Goal: Navigation & Orientation: Find specific page/section

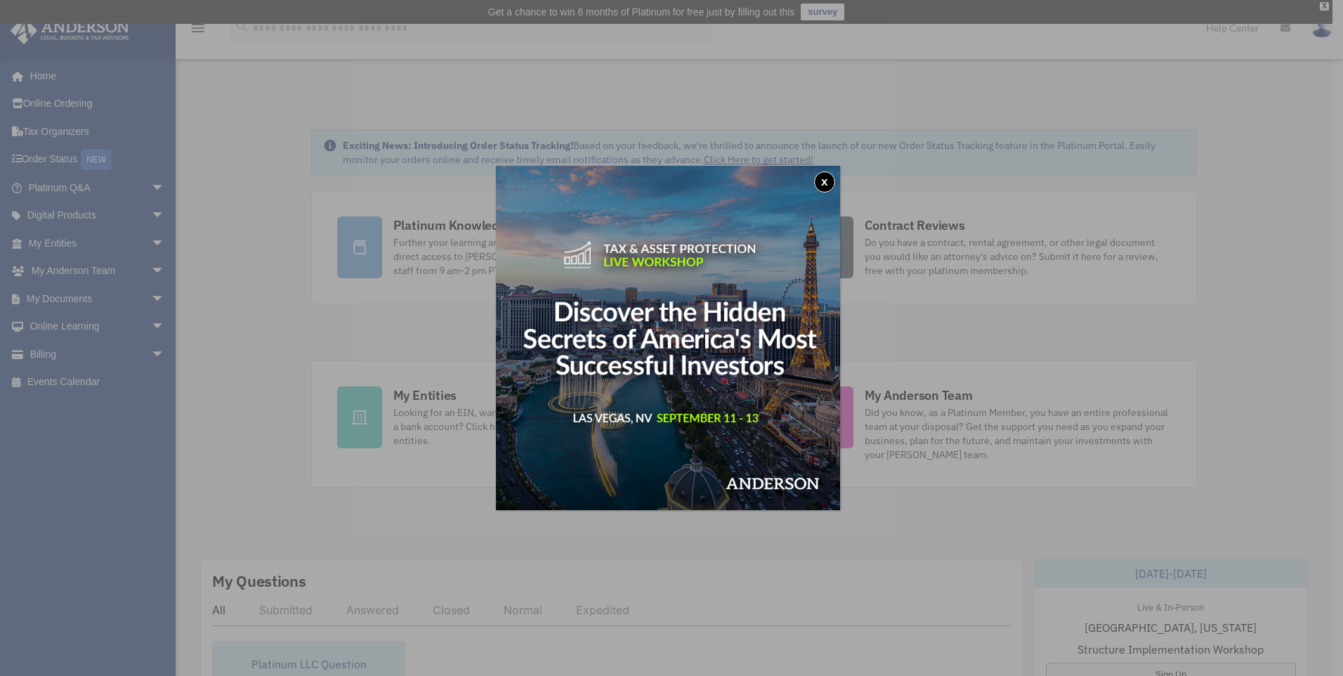
click at [831, 183] on button "x" at bounding box center [824, 181] width 21 height 21
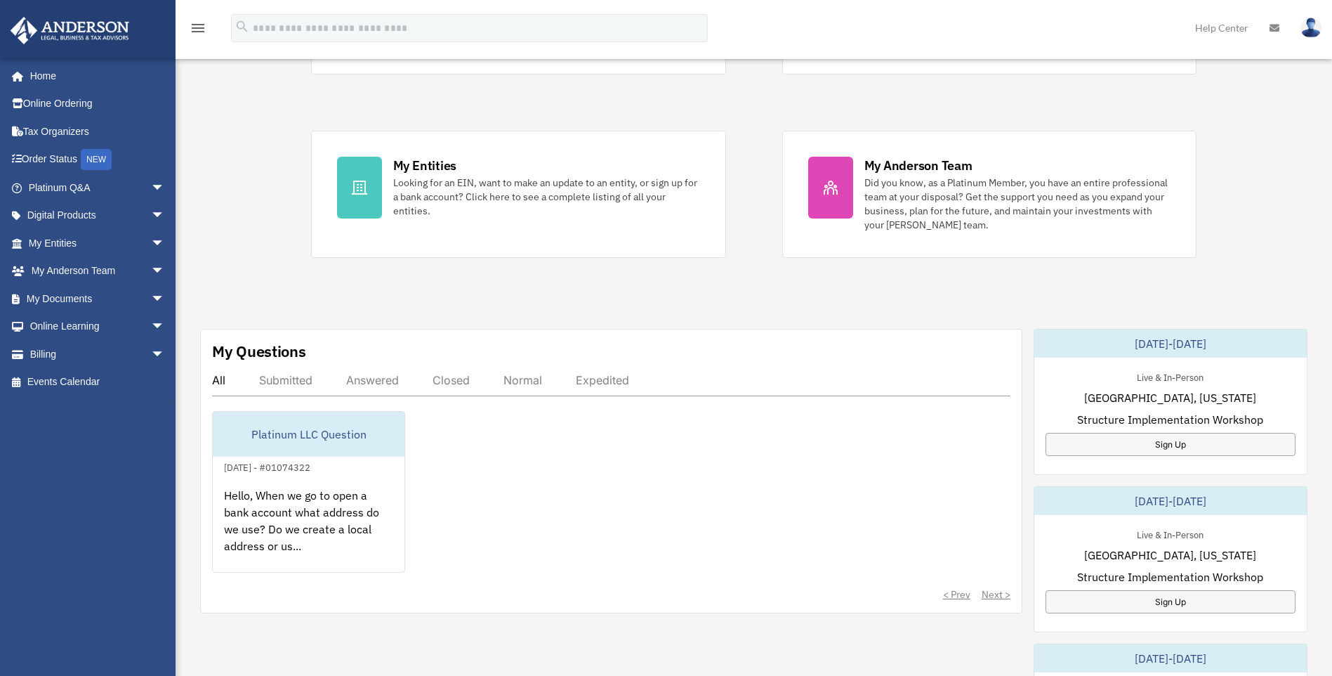
scroll to position [234, 0]
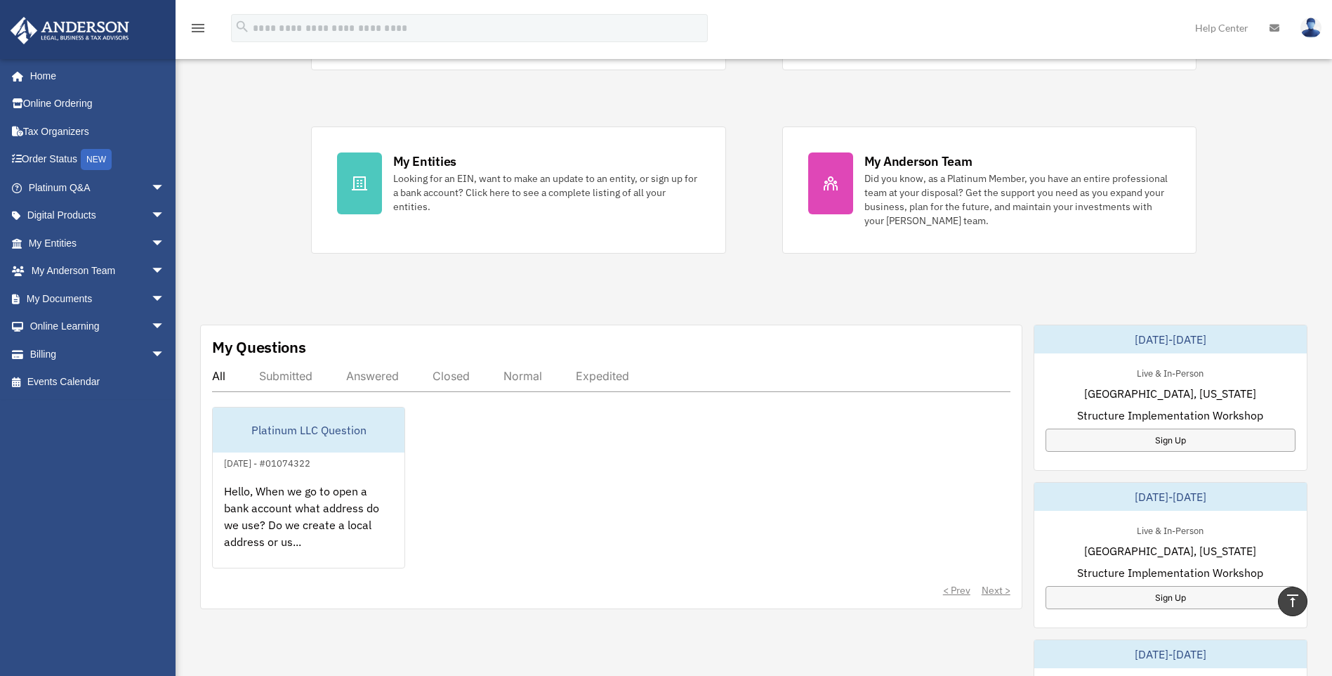
click at [388, 369] on div "Answered" at bounding box center [372, 376] width 53 height 14
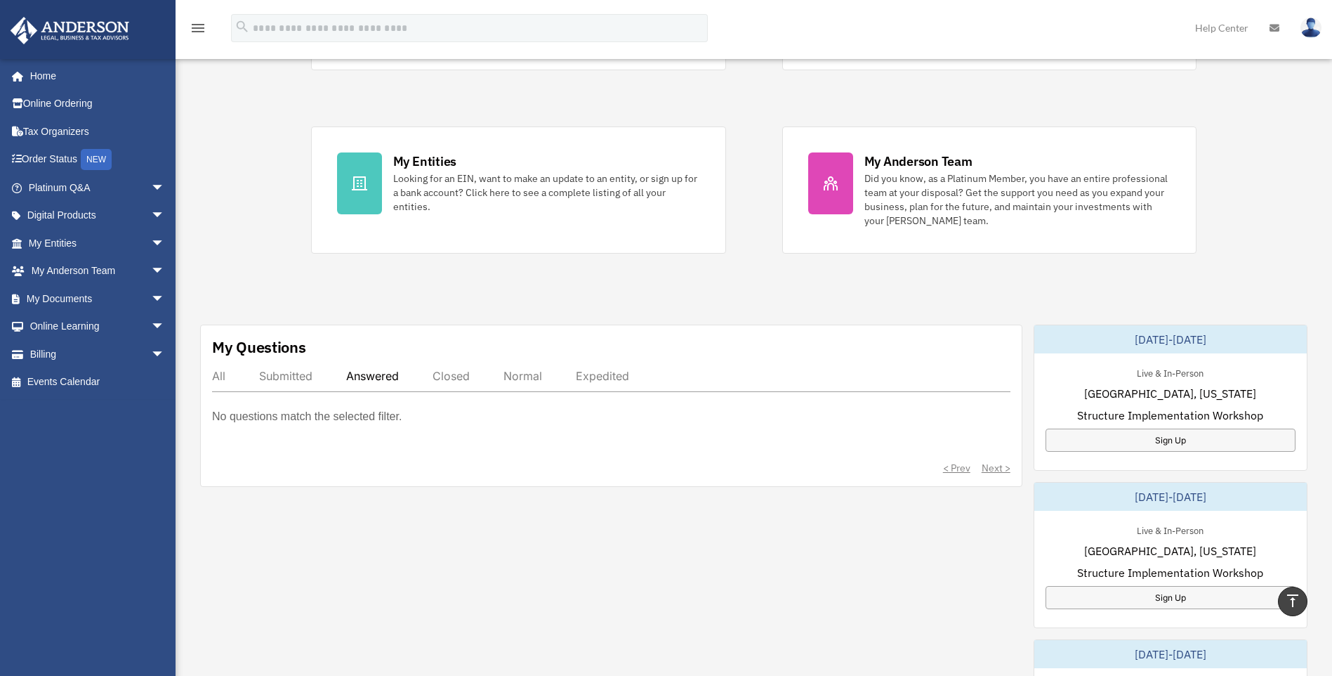
click at [204, 373] on div "My Questions All Submitted Answered Closed Normal Expedited No questions match …" at bounding box center [611, 405] width 822 height 162
click at [224, 376] on div "All" at bounding box center [218, 376] width 13 height 14
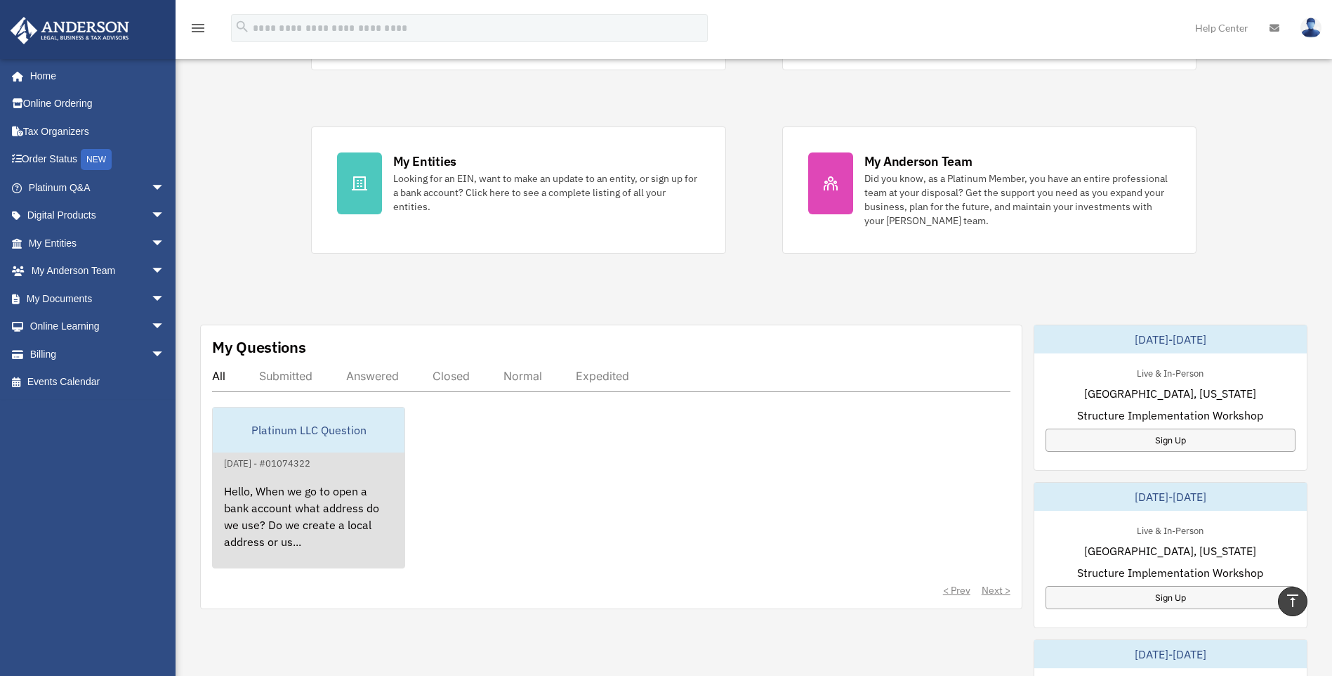
click at [280, 425] on div "Platinum LLC Question" at bounding box center [309, 429] width 192 height 45
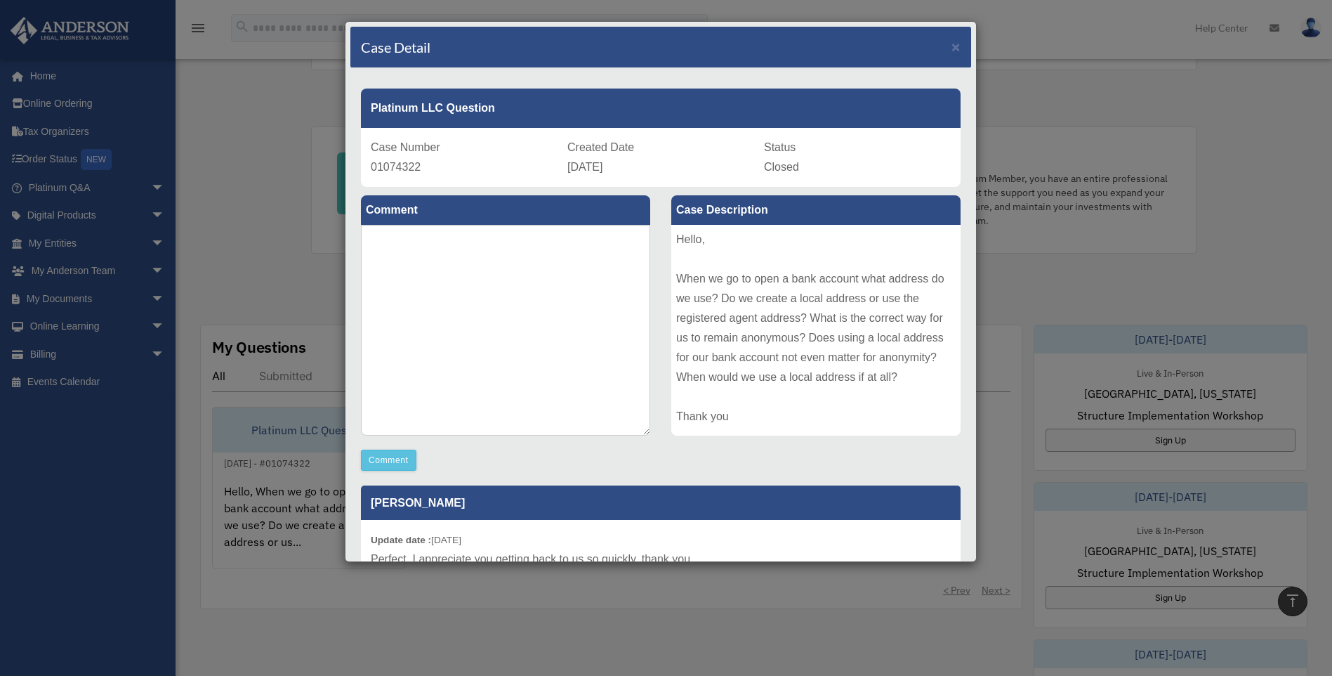
scroll to position [0, 0]
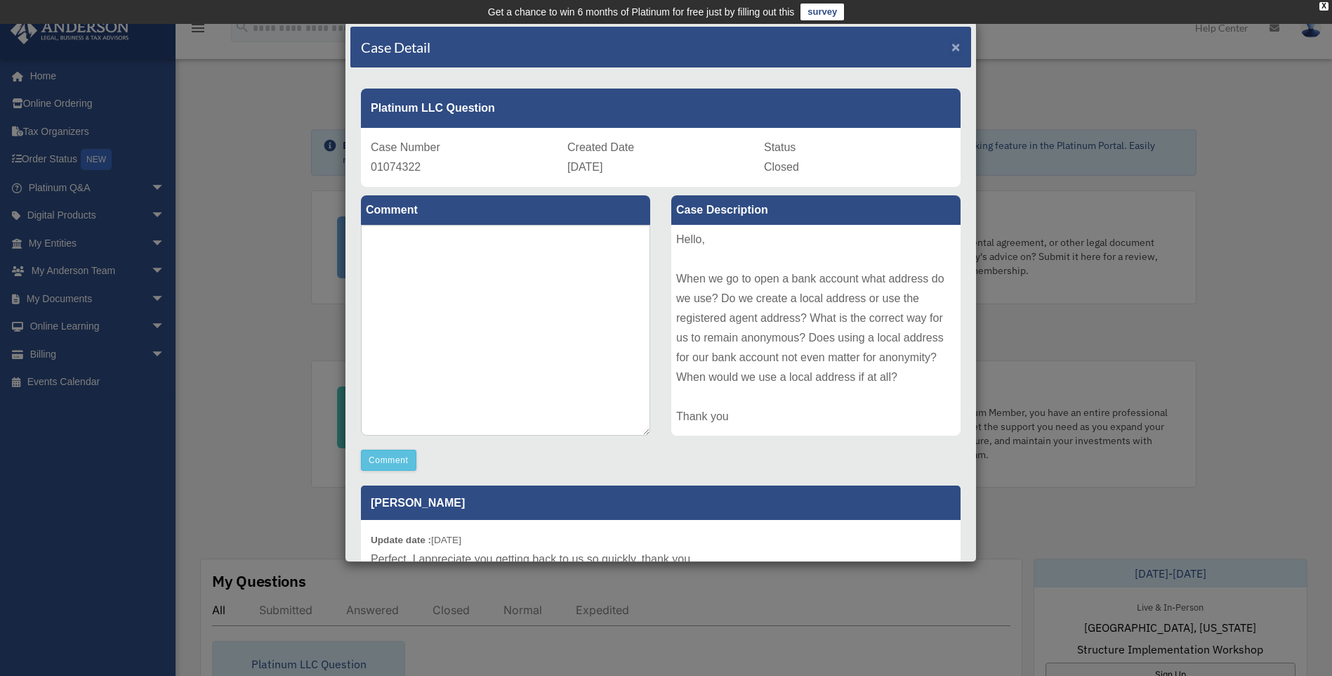
click at [952, 50] on span "×" at bounding box center [956, 47] width 9 height 16
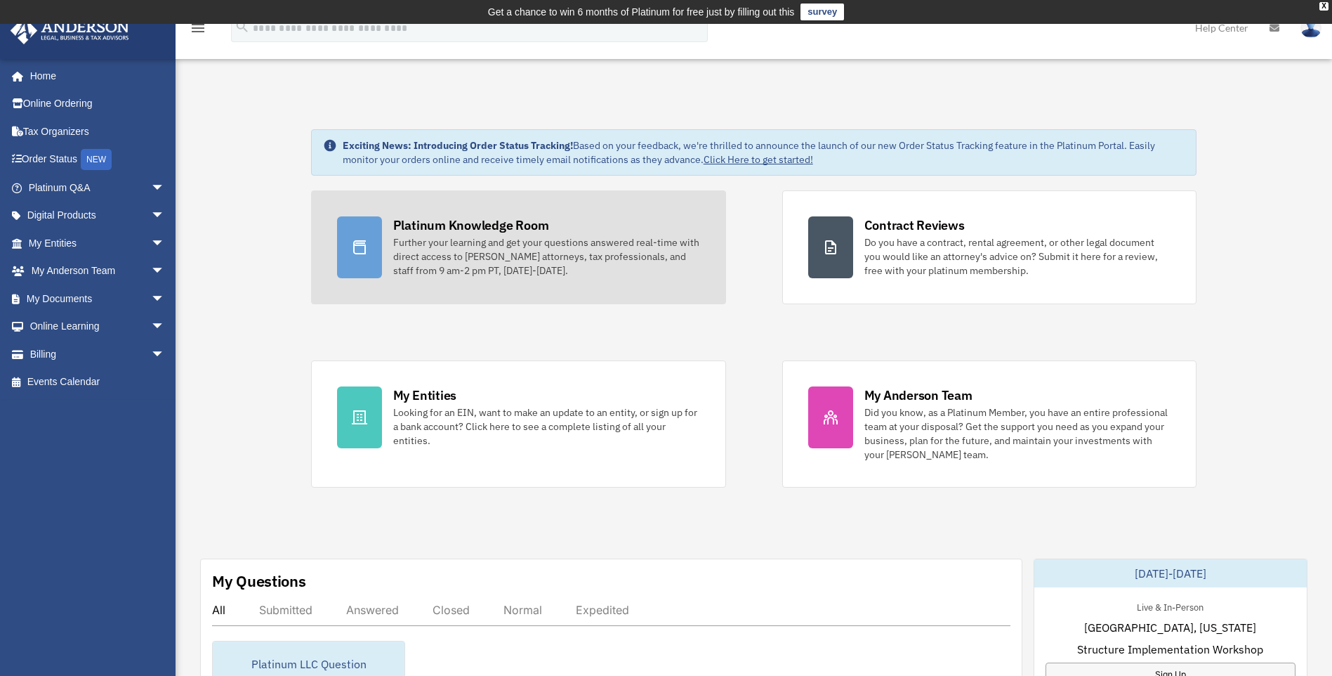
click at [499, 221] on div "Platinum Knowledge Room" at bounding box center [471, 225] width 156 height 18
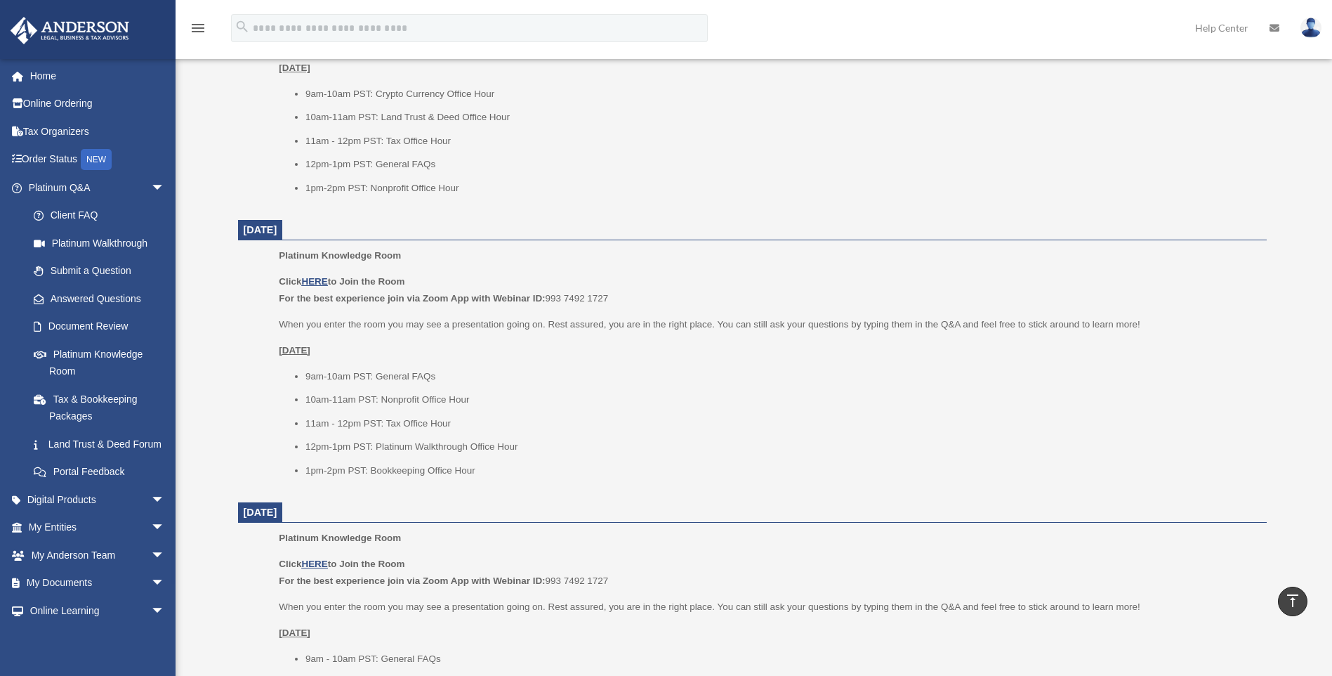
scroll to position [593, 0]
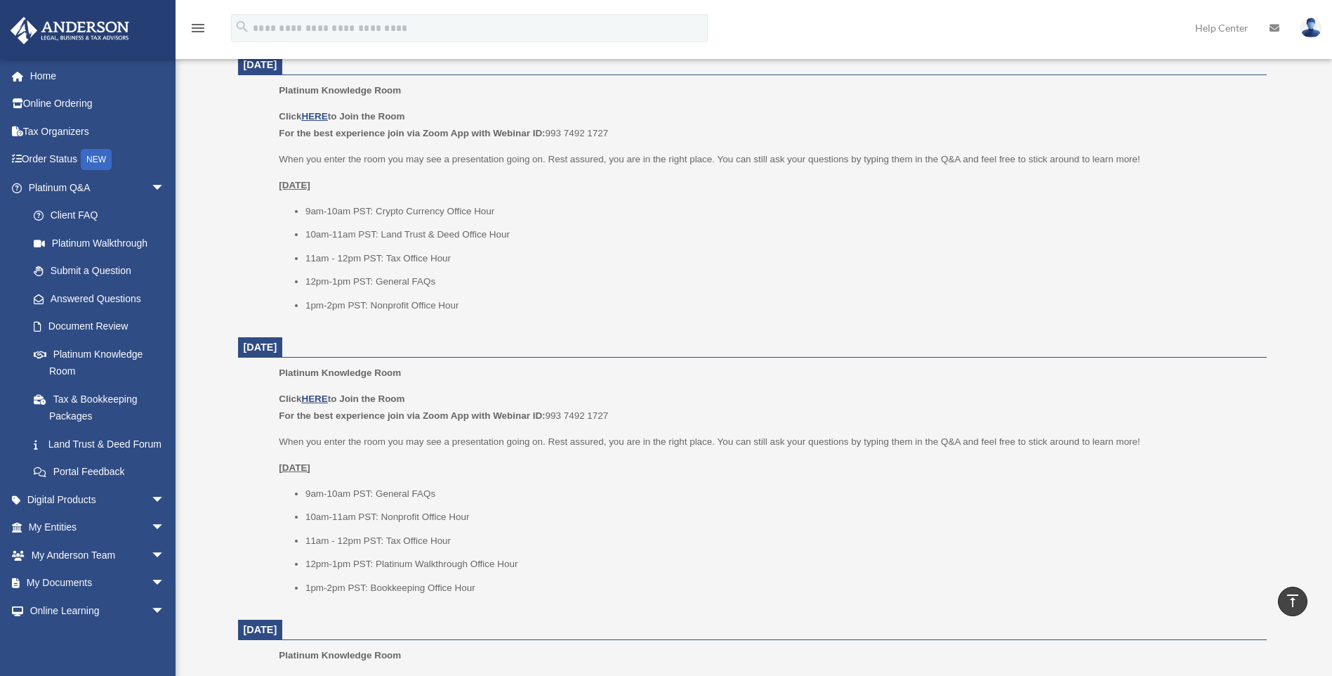
click at [315, 122] on p "Click HERE to Join the Room For the best experience join via Zoom App with Webi…" at bounding box center [768, 124] width 978 height 33
click at [315, 118] on u "HERE" at bounding box center [314, 116] width 26 height 11
